Goal: Information Seeking & Learning: Learn about a topic

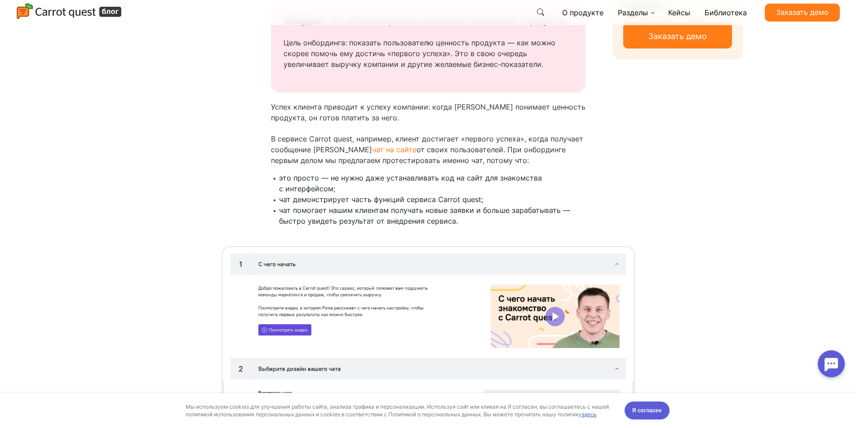
scroll to position [584, 0]
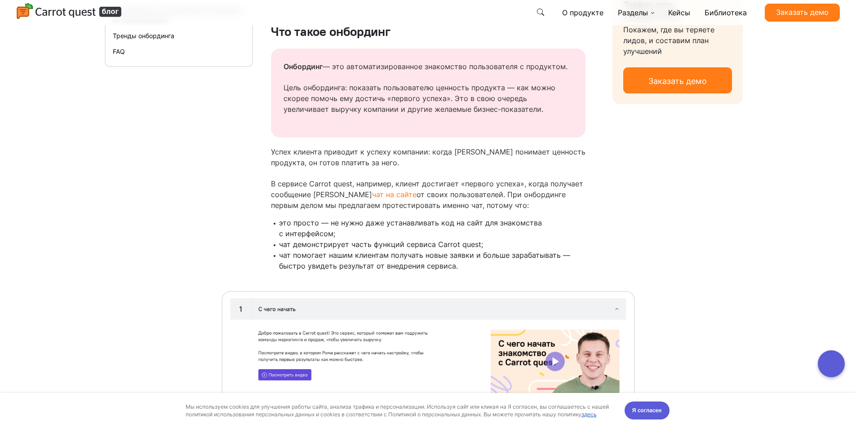
drag, startPoint x: 279, startPoint y: 65, endPoint x: 571, endPoint y: 54, distance: 293.1
click at [571, 54] on div "Онбординг — это автоматизированное знакомство пользователя с продуктом. Цель он…" at bounding box center [428, 93] width 314 height 89
copy p "Онбординг — это автоматизированное знакомство пользователя с продуктом."
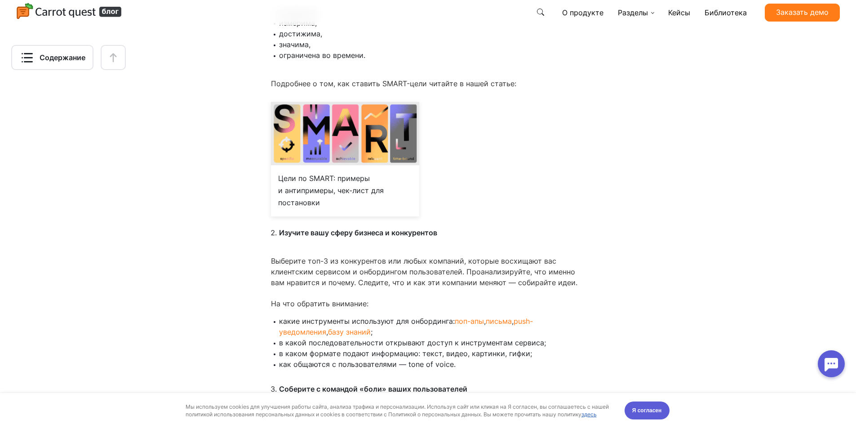
scroll to position [2426, 0]
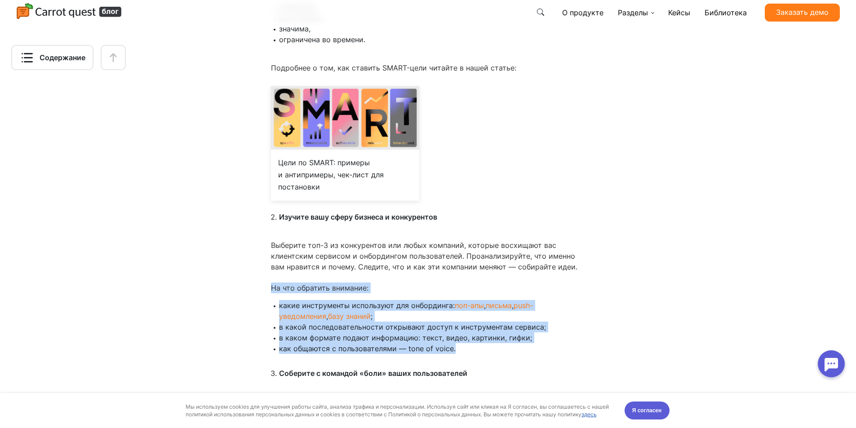
drag, startPoint x: 267, startPoint y: 274, endPoint x: 480, endPoint y: 339, distance: 222.5
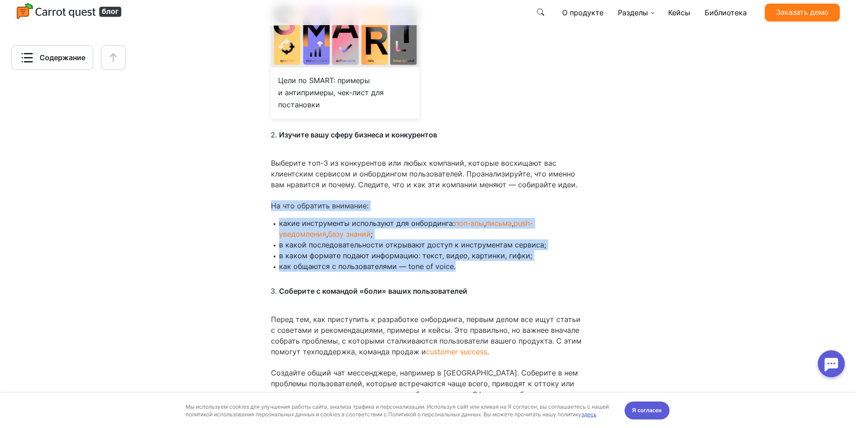
scroll to position [2516, 0]
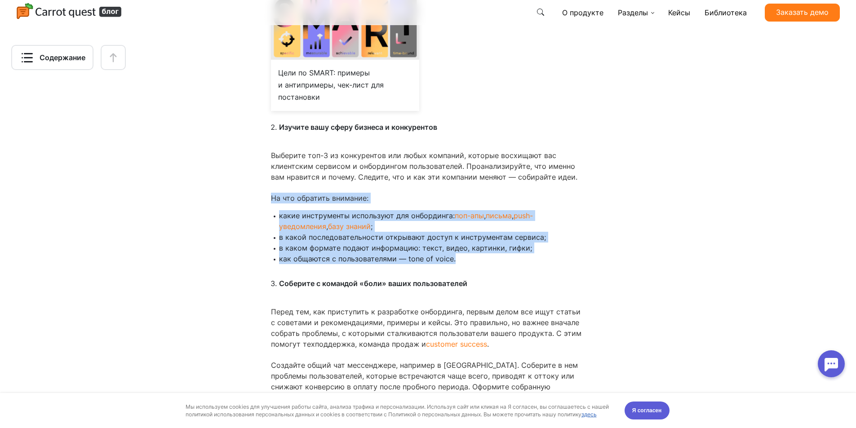
copy div "На что обратить внимание: какие инструменты используют для онбординга: поп-апы …"
